Goal: Task Accomplishment & Management: Manage account settings

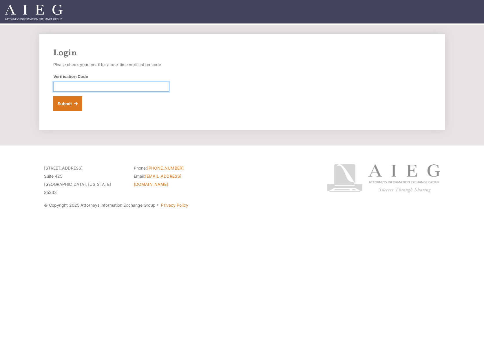
click at [66, 92] on input "Verification Code" at bounding box center [111, 87] width 116 height 10
type input "667326"
click at [72, 111] on button "Submit" at bounding box center [67, 103] width 29 height 15
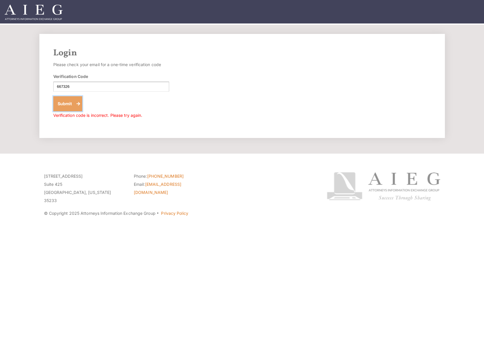
click at [70, 111] on button "Submit" at bounding box center [67, 103] width 29 height 15
drag, startPoint x: 73, startPoint y: 99, endPoint x: 38, endPoint y: 97, distance: 35.1
click at [38, 97] on div "Login Please check your email for a one-time verification code Verification Cod…" at bounding box center [242, 86] width 417 height 104
type input "667326"
click at [70, 111] on button "Submit" at bounding box center [67, 103] width 29 height 15
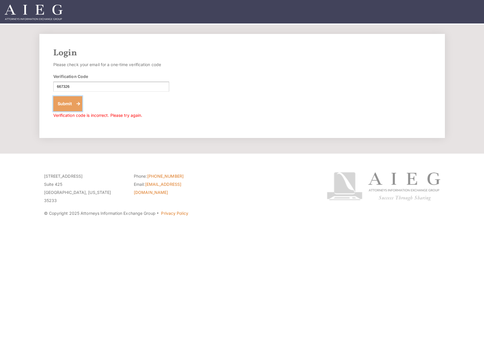
click at [73, 111] on button "Submit" at bounding box center [67, 103] width 29 height 15
